Goal: Transaction & Acquisition: Purchase product/service

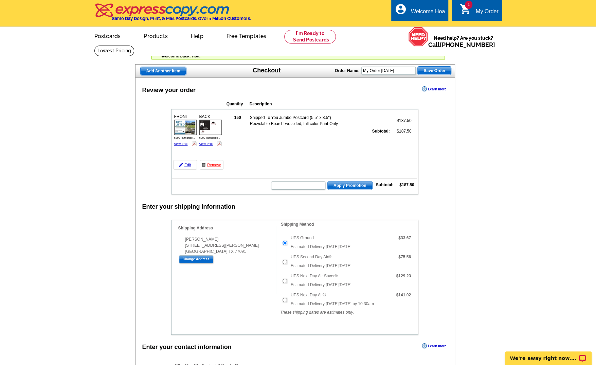
click at [280, 262] on td at bounding box center [284, 261] width 9 height 19
click at [283, 262] on input "UPS Second Day Air®" at bounding box center [284, 261] width 4 height 4
radio input "true"
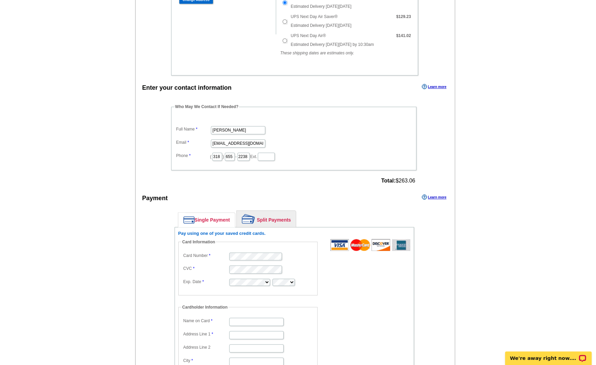
scroll to position [340, 0]
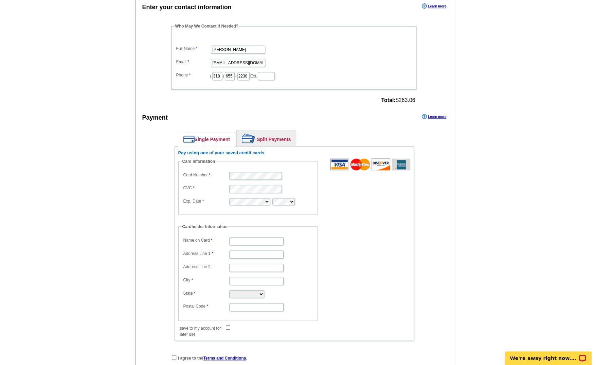
click at [221, 136] on link "Single Payment" at bounding box center [206, 139] width 57 height 14
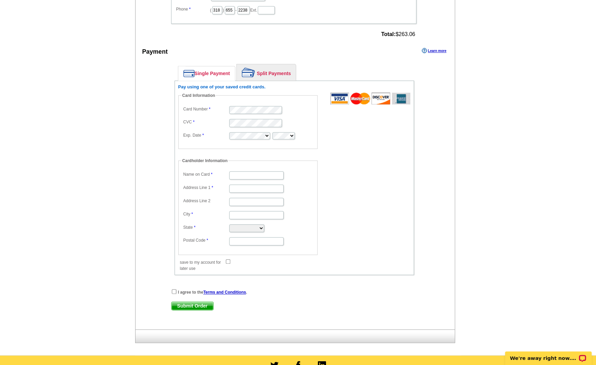
scroll to position [365, 0]
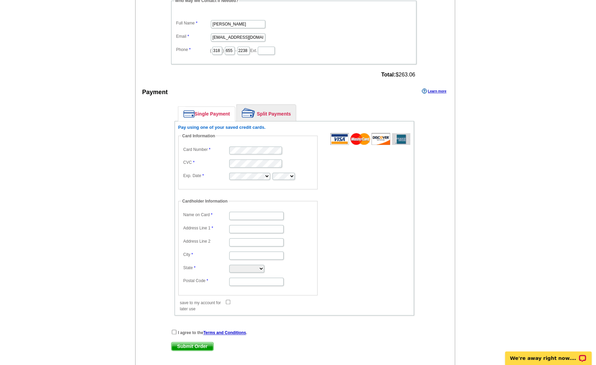
click at [264, 113] on link "Split Payments" at bounding box center [266, 113] width 59 height 16
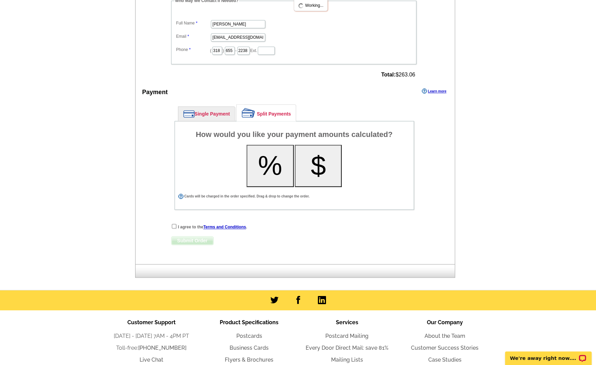
click at [202, 116] on link "Single Payment" at bounding box center [206, 114] width 57 height 14
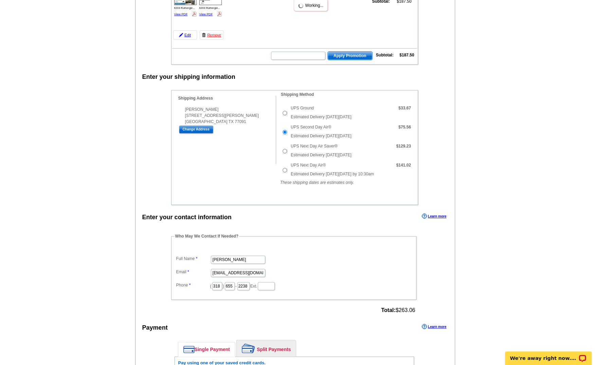
scroll to position [127, 0]
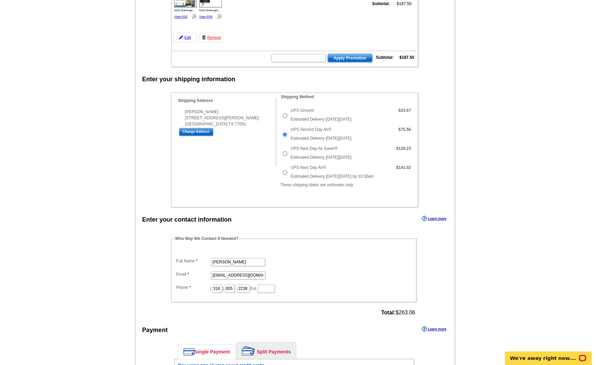
click at [123, 178] on main "Add Another Item Checkout Order Name: My Order 2025-09-15 Save Order Review you…" at bounding box center [298, 283] width 596 height 700
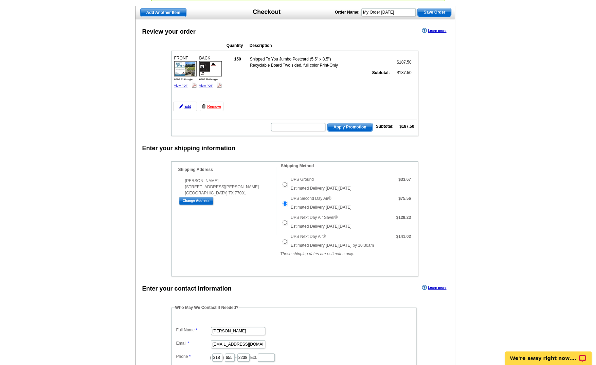
scroll to position [0, 0]
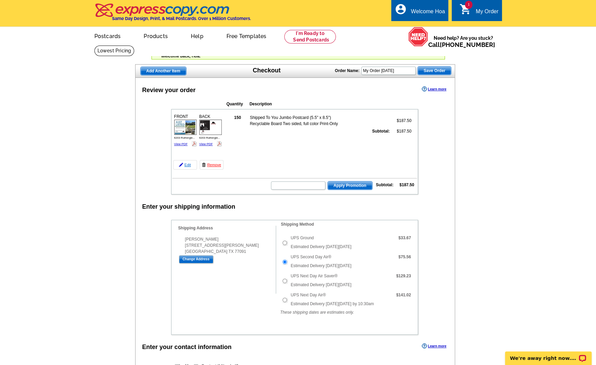
click at [187, 163] on link "Edit" at bounding box center [185, 165] width 24 height 10
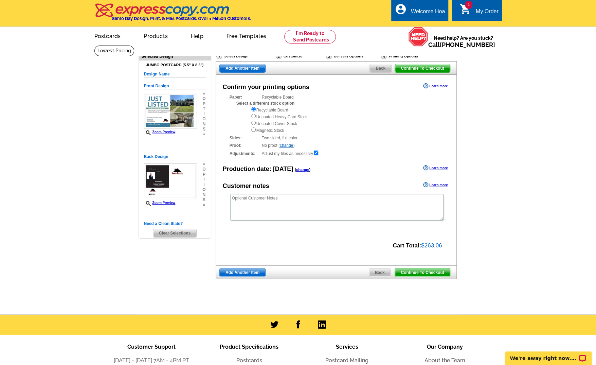
click at [342, 57] on div "Delivery Options" at bounding box center [352, 57] width 55 height 8
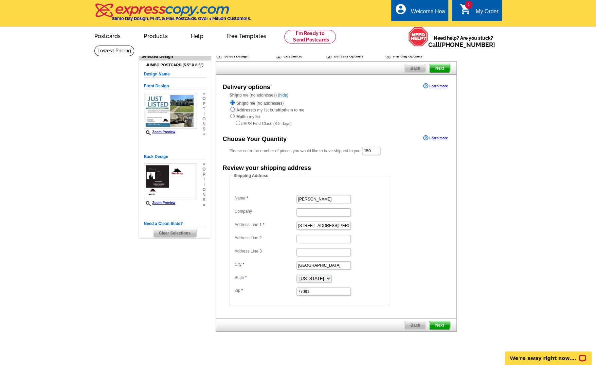
click at [232, 108] on input "radio" at bounding box center [232, 109] width 4 height 4
radio input "true"
click at [446, 68] on span "Next" at bounding box center [439, 68] width 20 height 8
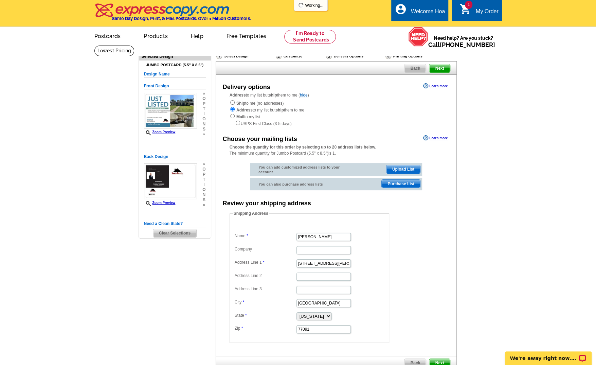
click at [446, 68] on span "Next" at bounding box center [439, 68] width 20 height 8
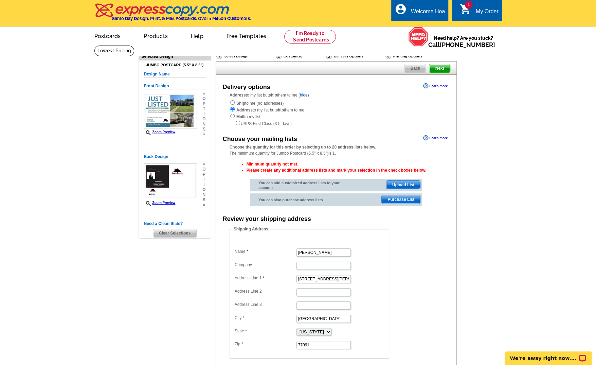
click at [401, 186] on span "Upload List" at bounding box center [403, 185] width 34 height 8
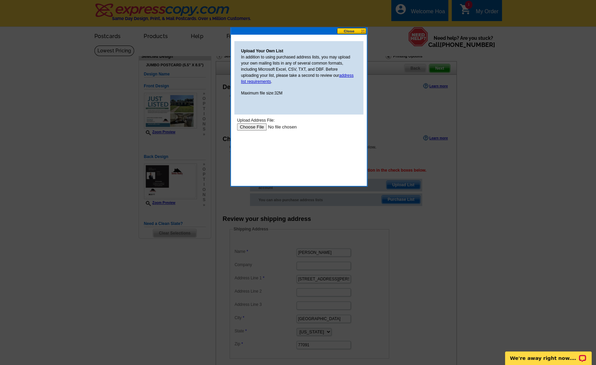
click at [249, 129] on input "file" at bounding box center [280, 126] width 86 height 7
click at [255, 128] on input "file" at bounding box center [280, 126] width 86 height 7
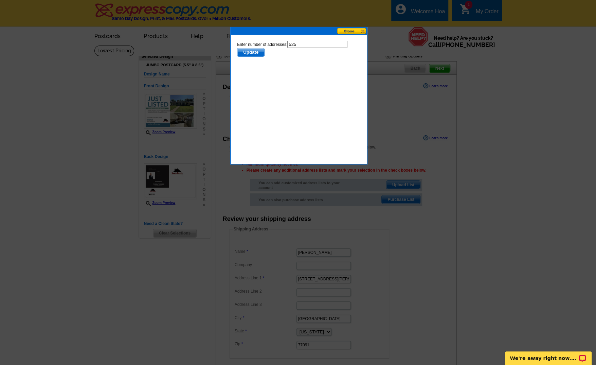
drag, startPoint x: 304, startPoint y: 41, endPoint x: 270, endPoint y: 44, distance: 34.4
click at [270, 44] on form "Enter number of addresses: 525 Update" at bounding box center [299, 49] width 124 height 16
type input "150"
click at [311, 73] on body "Enter number of addresses: 150 Update" at bounding box center [299, 71] width 124 height 61
click at [258, 45] on form "Enter number of addresses: 150 Update" at bounding box center [299, 49] width 124 height 16
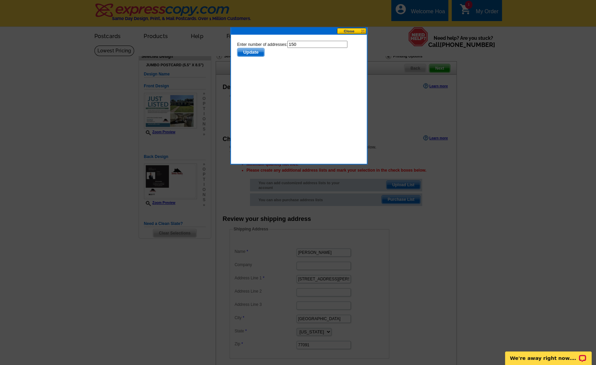
click at [257, 52] on span "Update" at bounding box center [250, 52] width 27 height 8
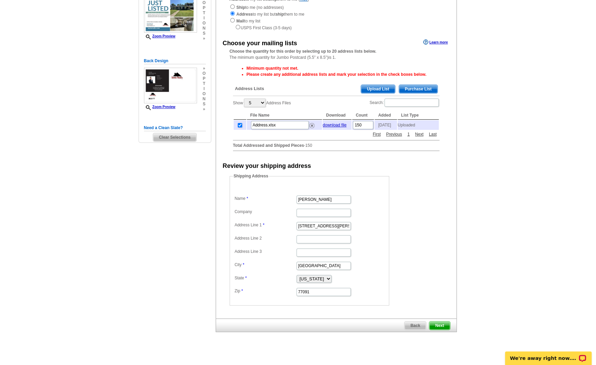
scroll to position [170, 0]
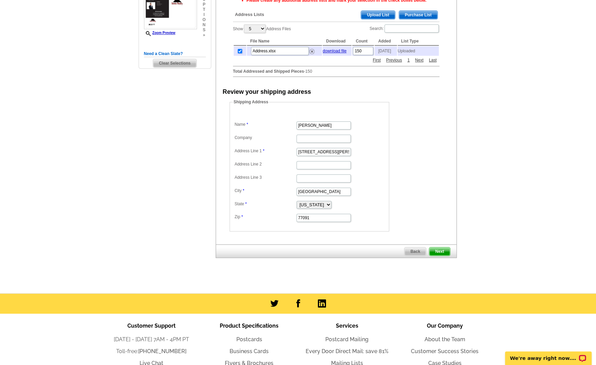
click at [440, 248] on span "Next" at bounding box center [439, 251] width 20 height 8
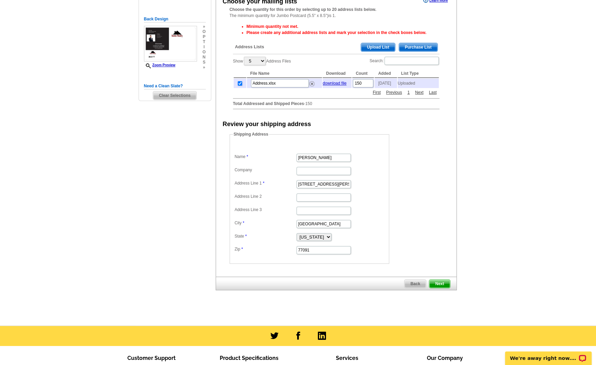
scroll to position [0, 0]
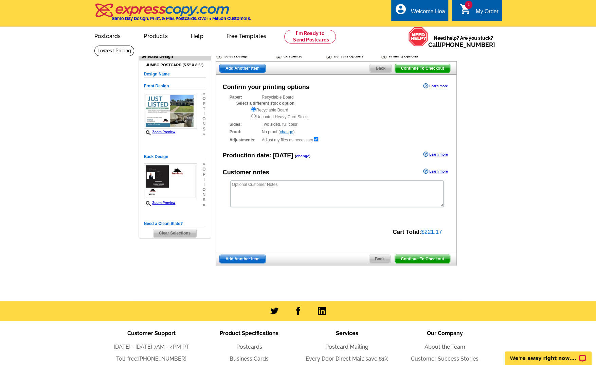
click at [420, 259] on span "Continue To Checkout" at bounding box center [422, 259] width 55 height 8
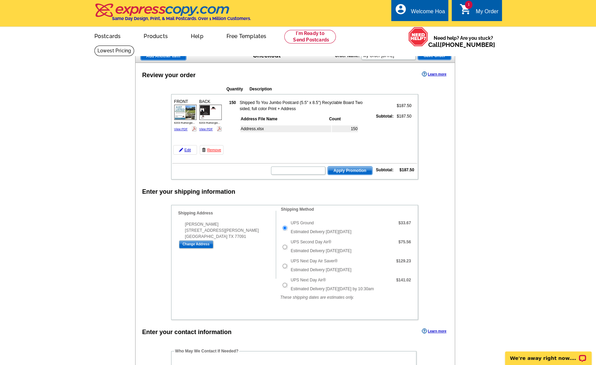
click at [183, 148] on link "Edit" at bounding box center [185, 150] width 24 height 10
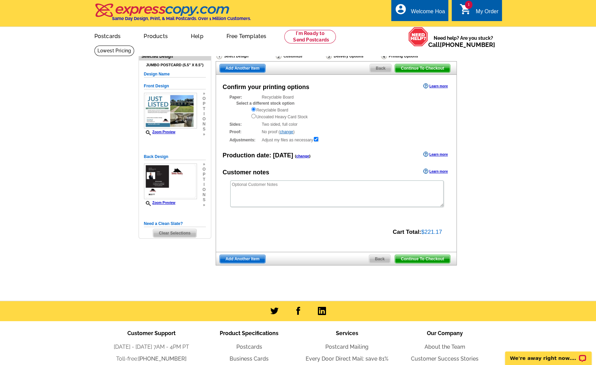
click at [335, 55] on div "Delivery Options" at bounding box center [352, 57] width 55 height 8
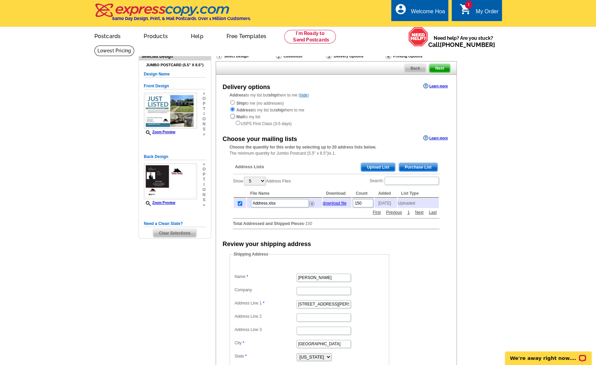
click at [230, 118] on input "radio" at bounding box center [232, 116] width 4 height 4
radio input "true"
click at [442, 66] on span "Next" at bounding box center [439, 68] width 20 height 8
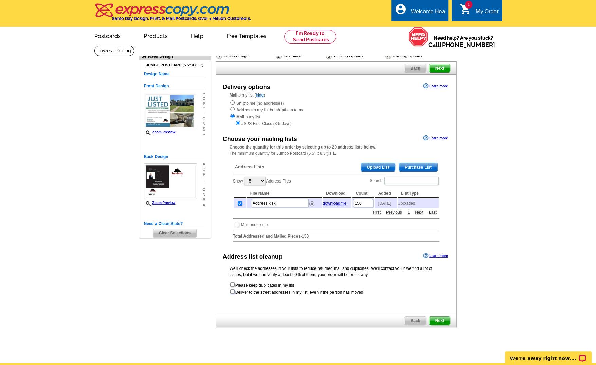
click at [233, 293] on input "checkbox" at bounding box center [232, 291] width 4 height 4
checkbox input "true"
radio input "true"
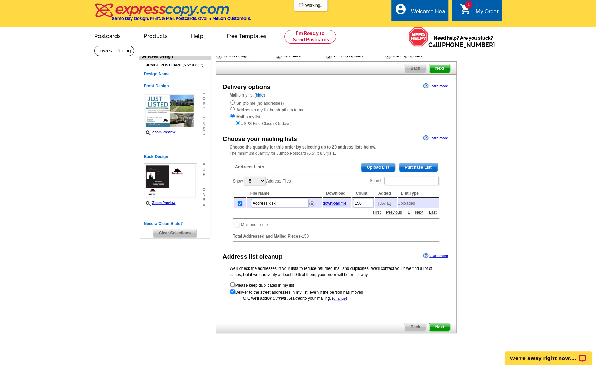
click at [438, 328] on span "Next" at bounding box center [439, 327] width 20 height 8
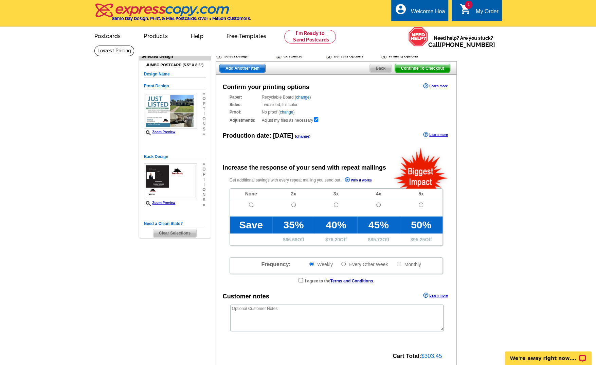
radio input "false"
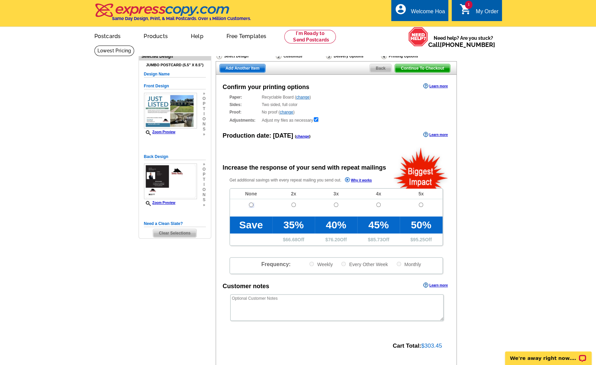
click at [251, 205] on input "radio" at bounding box center [251, 204] width 4 height 4
radio input "true"
click at [423, 66] on span "Continue To Checkout" at bounding box center [422, 68] width 55 height 8
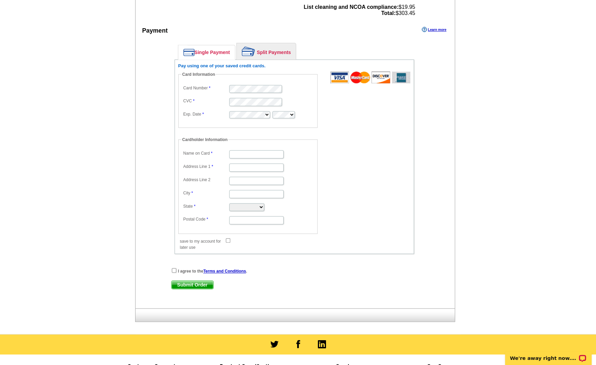
scroll to position [306, 0]
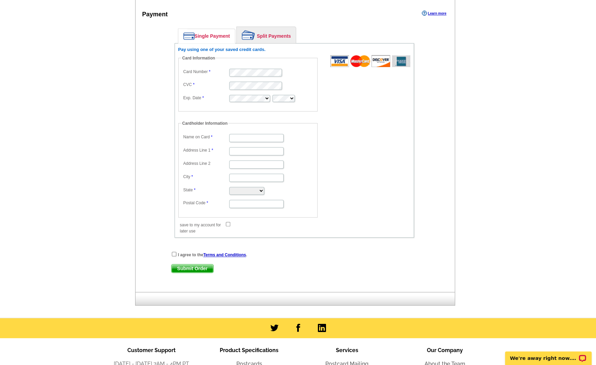
click at [299, 120] on fieldset "Cardholder Information Name on Card Address Line 1 Address Line 2 City State [U…" at bounding box center [247, 168] width 139 height 97
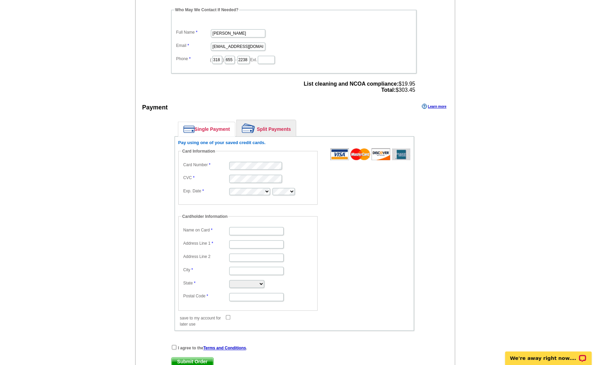
scroll to position [204, 0]
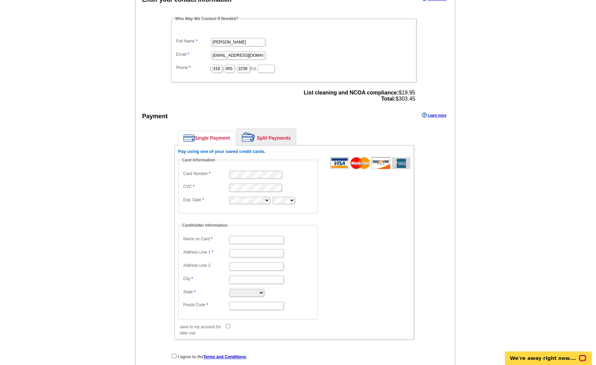
click at [229, 149] on h6 "Pay using one of your saved credit cards." at bounding box center [294, 151] width 232 height 5
click at [311, 159] on fieldset "Card Information Card Number CVC Exp. Date" at bounding box center [247, 185] width 139 height 56
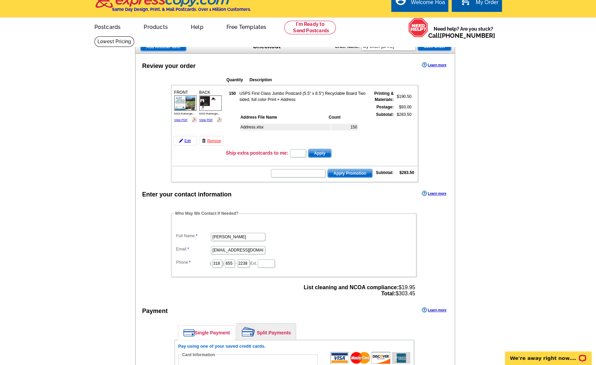
scroll to position [0, 0]
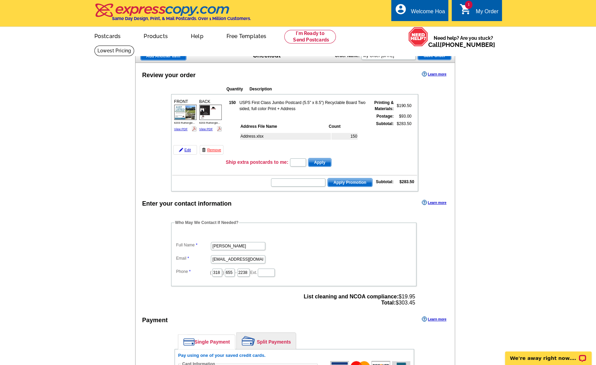
drag, startPoint x: 322, startPoint y: 56, endPoint x: 294, endPoint y: 57, distance: 28.2
click at [294, 57] on div "Add Another Item Checkout Order Name: My Order 2025-09-15 Save Order" at bounding box center [295, 56] width 320 height 14
type input "HUD"
click at [440, 57] on span "Save Order" at bounding box center [434, 56] width 33 height 8
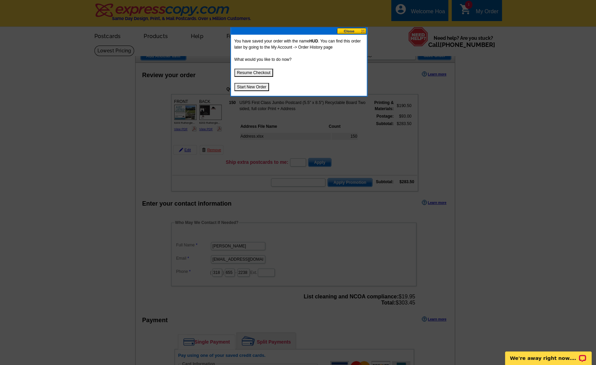
click at [350, 31] on button at bounding box center [352, 31] width 30 height 6
